Goal: Task Accomplishment & Management: Use online tool/utility

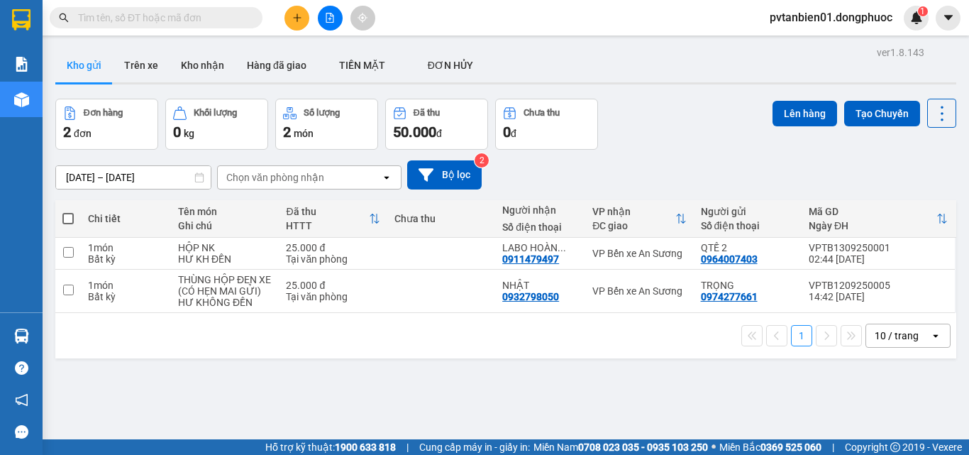
scroll to position [65, 0]
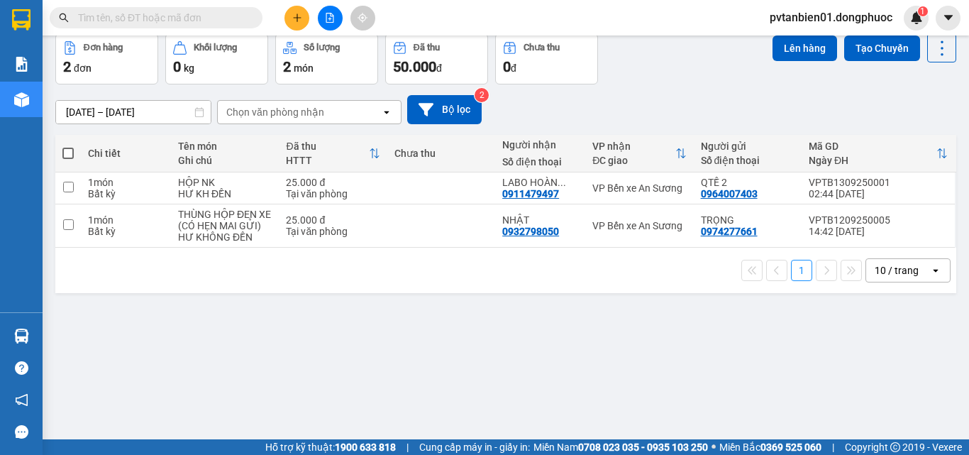
click at [65, 154] on span at bounding box center [67, 153] width 11 height 11
click at [68, 146] on input "checkbox" at bounding box center [68, 146] width 0 height 0
checkbox input "true"
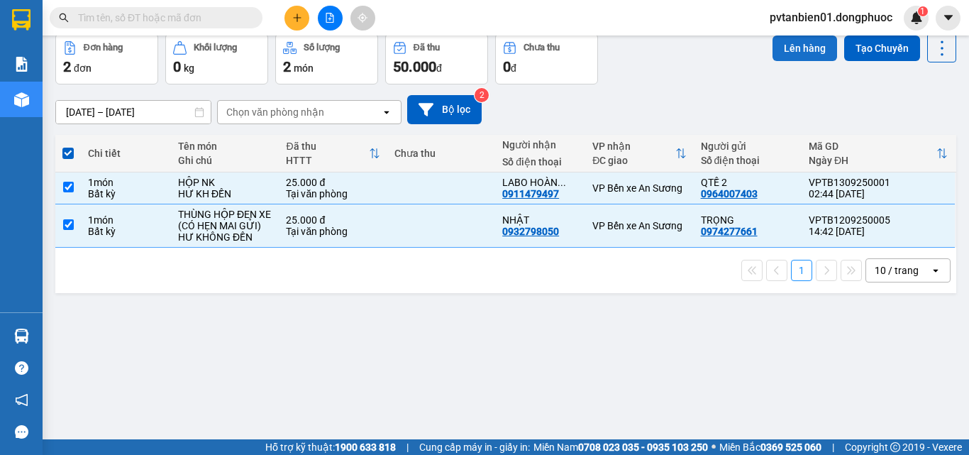
click at [815, 48] on button "Lên hàng" at bounding box center [805, 48] width 65 height 26
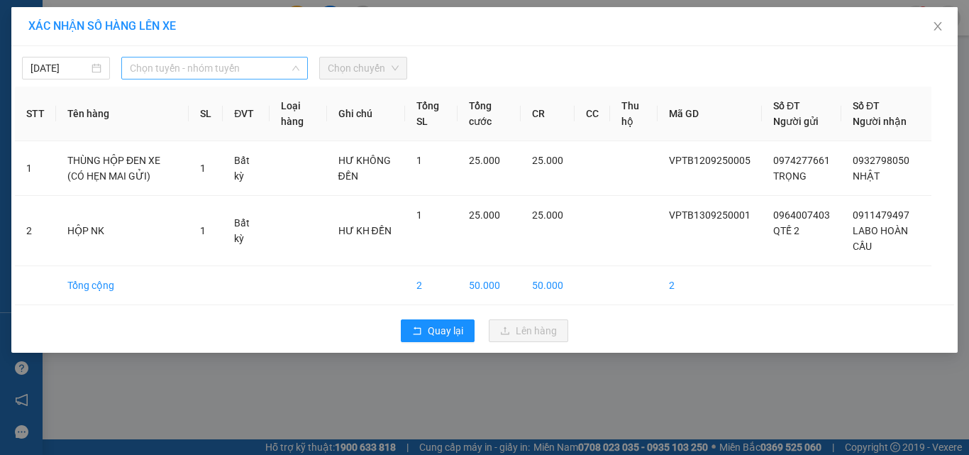
click at [164, 65] on span "Chọn tuyến - nhóm tuyến" at bounding box center [215, 67] width 170 height 21
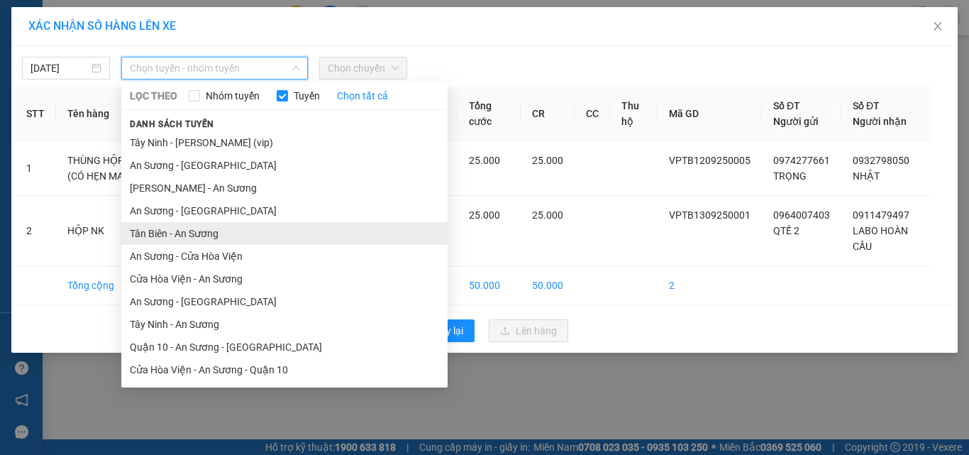
click at [157, 234] on li "Tân Biên - An Sương" at bounding box center [284, 233] width 326 height 23
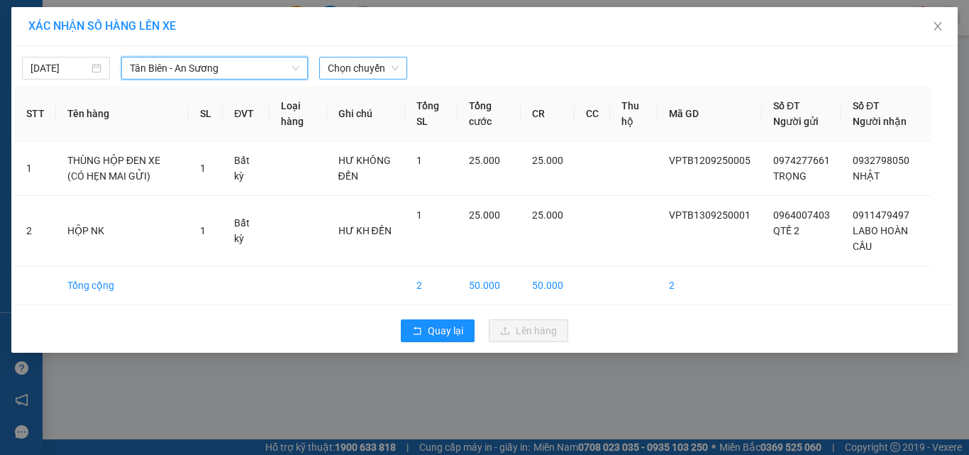
click at [371, 62] on span "Chọn chuyến" at bounding box center [363, 67] width 71 height 21
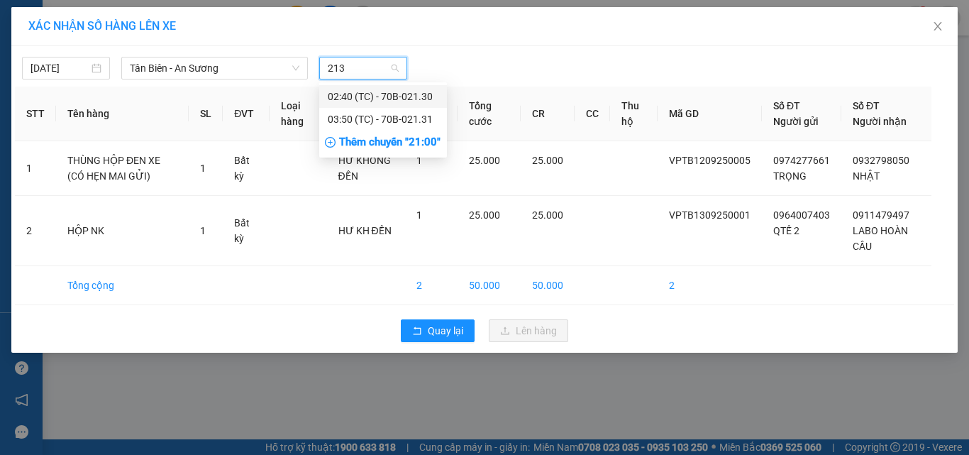
type input "2131"
click at [383, 95] on div "03:50 (TC) - 70B-021.31" at bounding box center [383, 97] width 111 height 16
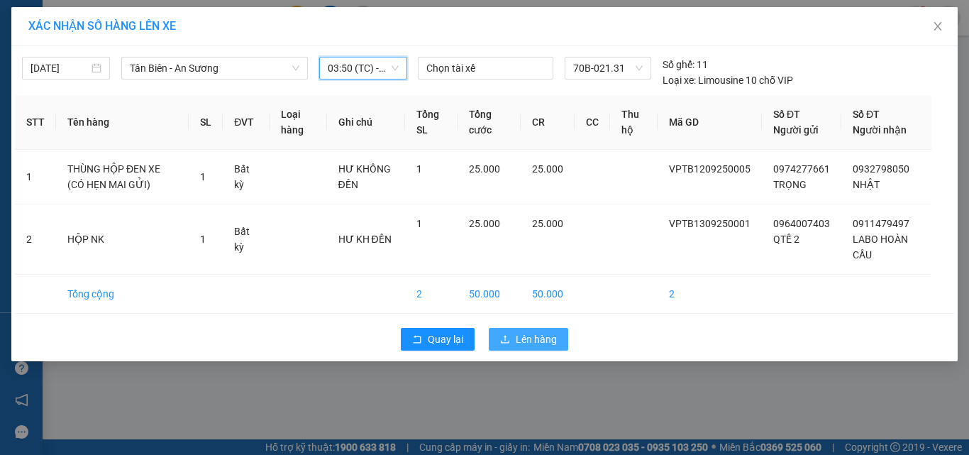
click at [535, 337] on span "Lên hàng" at bounding box center [536, 339] width 41 height 16
